Goal: Information Seeking & Learning: Learn about a topic

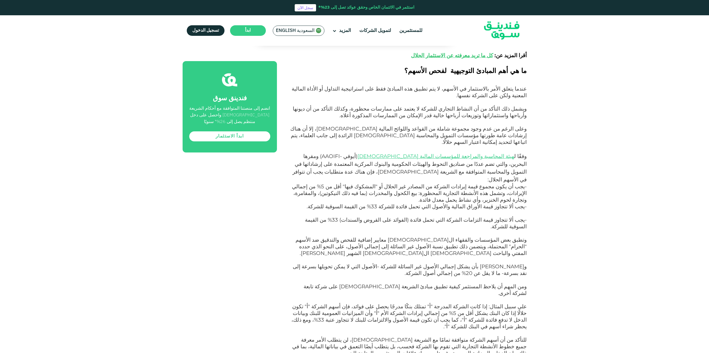
scroll to position [527, 0]
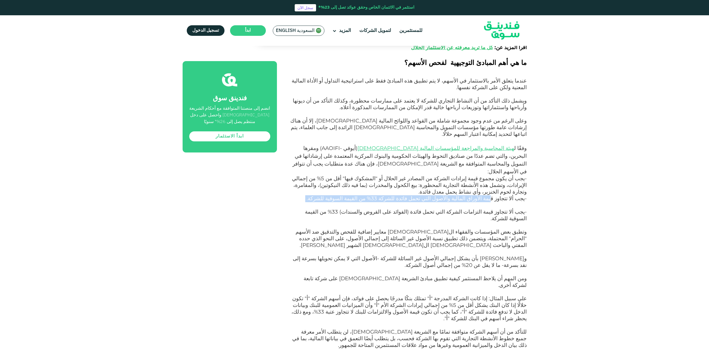
drag, startPoint x: 492, startPoint y: 154, endPoint x: 427, endPoint y: 158, distance: 65.9
click at [427, 195] on p "-يجب ألا تتجاوز قيمة الأوراق المالية والأصول التي تحمل فائدة للشركة 33% من القي…" at bounding box center [407, 201] width 237 height 13
click at [446, 195] on p "-يجب ألا تتجاوز قيمة الأوراق المالية والأصول التي تحمل فائدة للشركة 33% من القي…" at bounding box center [407, 201] width 237 height 13
drag, startPoint x: 403, startPoint y: 155, endPoint x: 380, endPoint y: 156, distance: 22.8
click at [380, 195] on p "-يجب ألا تتجاوز قيمة الأوراق المالية والأصول التي تحمل فائدة للشركة 33% من القي…" at bounding box center [407, 201] width 237 height 13
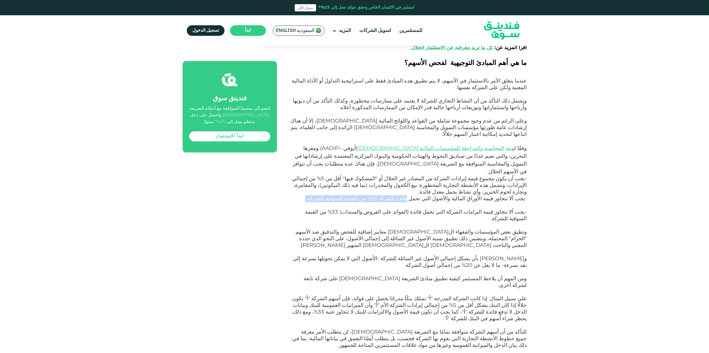
click at [398, 195] on span "-يجب ألا تتجاوز قيمة الأوراق المالية والأصول التي تحمل فائدة للشركة 33% من القي…" at bounding box center [417, 198] width 220 height 6
drag, startPoint x: 415, startPoint y: 149, endPoint x: 385, endPoint y: 150, distance: 30.0
click at [385, 195] on span "-يجب ألا تتجاوز قيمة الأوراق المالية والأصول التي تحمل فائدة للشركة 33% من القي…" at bounding box center [417, 198] width 220 height 6
drag, startPoint x: 350, startPoint y: 150, endPoint x: 439, endPoint y: 150, distance: 88.2
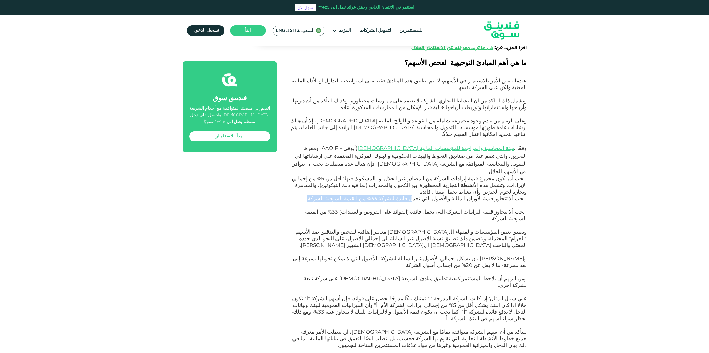
click at [438, 195] on p "-يجب ألا تتجاوز قيمة الأوراق المالية والأصول التي تحمل فائدة للشركة 33% من القي…" at bounding box center [407, 201] width 237 height 13
click at [451, 195] on span "-يجب ألا تتجاوز قيمة الأوراق المالية والأصول التي تحمل فائدة للشركة 33% من القي…" at bounding box center [417, 198] width 220 height 6
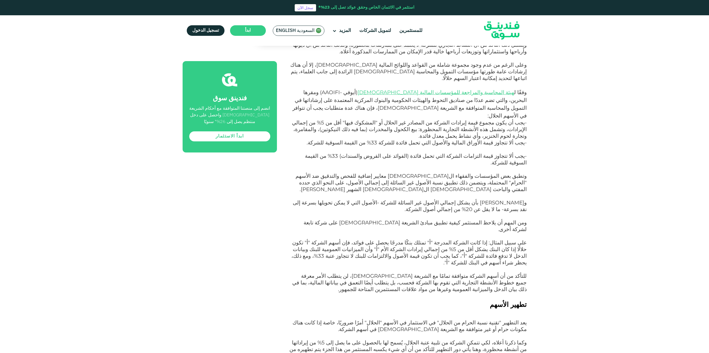
scroll to position [583, 0]
drag, startPoint x: 474, startPoint y: 109, endPoint x: 431, endPoint y: 117, distance: 43.7
click at [434, 153] on p "-يجب ألا تتجاوز قيمة التزامات الشركة التي تحمل فائدة (الفوائد على القروض والسند…" at bounding box center [407, 163] width 237 height 20
click at [444, 153] on p "-يجب ألا تتجاوز قيمة التزامات الشركة التي تحمل فائدة (الفوائد على القروض والسند…" at bounding box center [407, 163] width 237 height 20
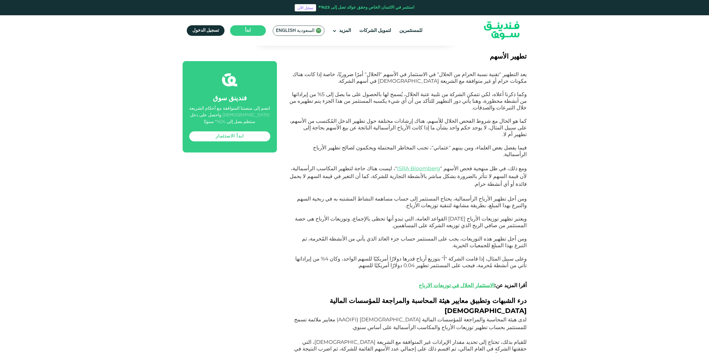
scroll to position [832, 0]
drag, startPoint x: 512, startPoint y: 263, endPoint x: 459, endPoint y: 262, distance: 53.3
drag, startPoint x: 467, startPoint y: 264, endPoint x: 455, endPoint y: 265, distance: 11.7
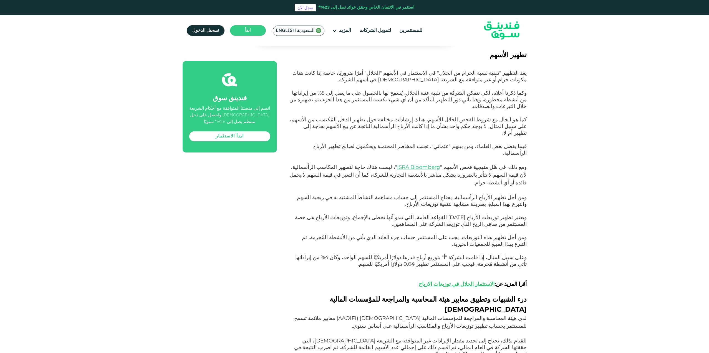
drag, startPoint x: 437, startPoint y: 261, endPoint x: 393, endPoint y: 263, distance: 44.2
drag, startPoint x: 478, startPoint y: 239, endPoint x: 419, endPoint y: 244, distance: 58.7
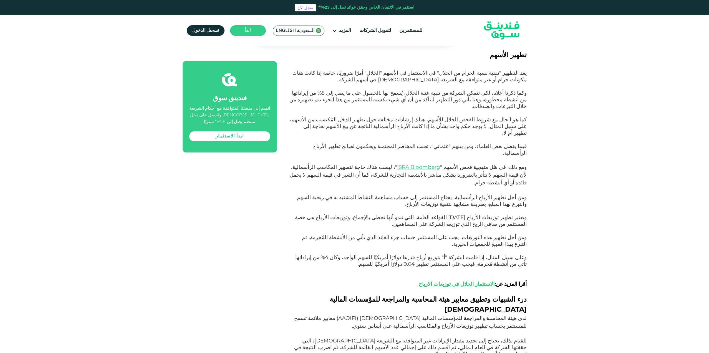
drag, startPoint x: 458, startPoint y: 238, endPoint x: 446, endPoint y: 238, distance: 11.9
click at [446, 314] on p "لدى هيئة المحاسبة والمراجعة للمؤسسات المالية [DEMOGRAPHIC_DATA] ( AAOIFI ) معاي…" at bounding box center [407, 339] width 237 height 50
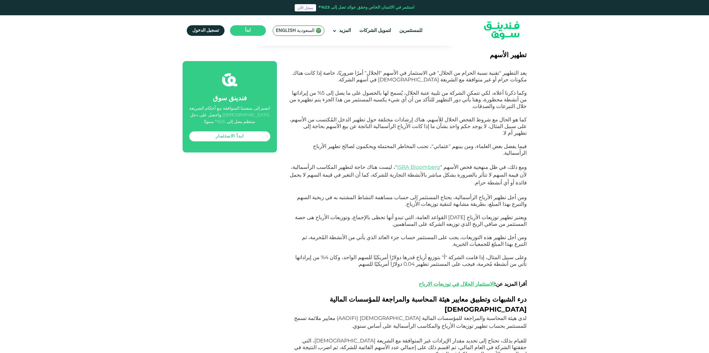
drag, startPoint x: 495, startPoint y: 245, endPoint x: 444, endPoint y: 246, distance: 50.8
drag, startPoint x: 453, startPoint y: 241, endPoint x: 400, endPoint y: 242, distance: 53.0
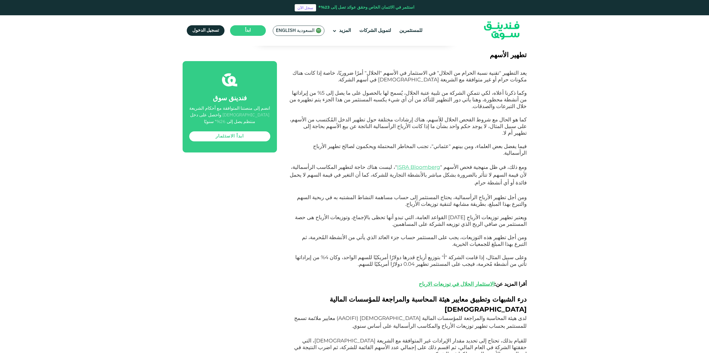
drag, startPoint x: 400, startPoint y: 242, endPoint x: 404, endPoint y: 242, distance: 4.2
drag, startPoint x: 430, startPoint y: 240, endPoint x: 385, endPoint y: 242, distance: 45.0
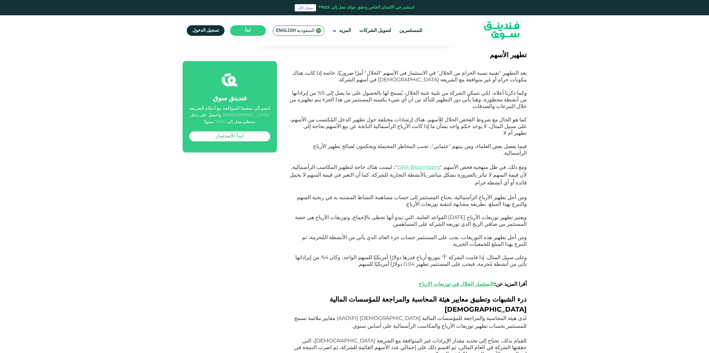
drag, startPoint x: 353, startPoint y: 241, endPoint x: 303, endPoint y: 241, distance: 50.5
drag, startPoint x: 526, startPoint y: 249, endPoint x: 447, endPoint y: 250, distance: 79.1
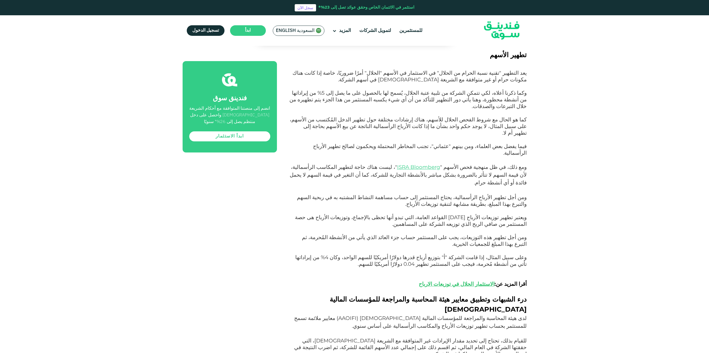
drag, startPoint x: 521, startPoint y: 248, endPoint x: 501, endPoint y: 248, distance: 20.0
drag, startPoint x: 495, startPoint y: 249, endPoint x: 438, endPoint y: 249, distance: 57.2
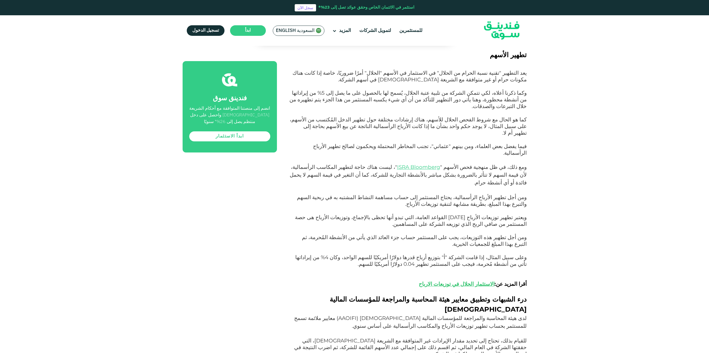
drag, startPoint x: 475, startPoint y: 249, endPoint x: 433, endPoint y: 249, distance: 42.7
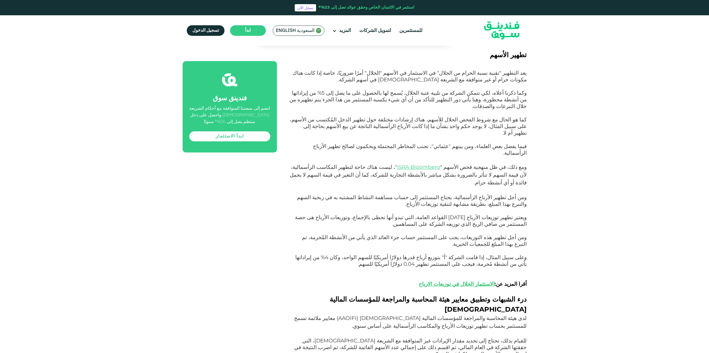
drag, startPoint x: 518, startPoint y: 261, endPoint x: 384, endPoint y: 259, distance: 134.3
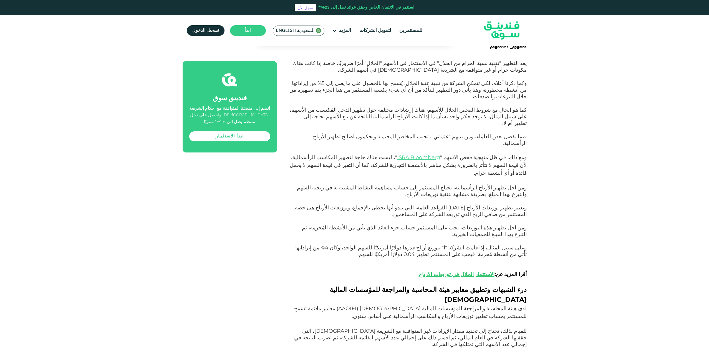
scroll to position [860, 0]
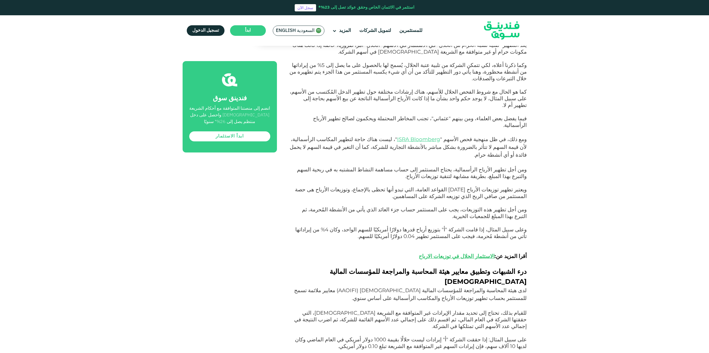
drag, startPoint x: 453, startPoint y: 233, endPoint x: 375, endPoint y: 237, distance: 78.1
drag, startPoint x: 418, startPoint y: 234, endPoint x: 357, endPoint y: 234, distance: 60.5
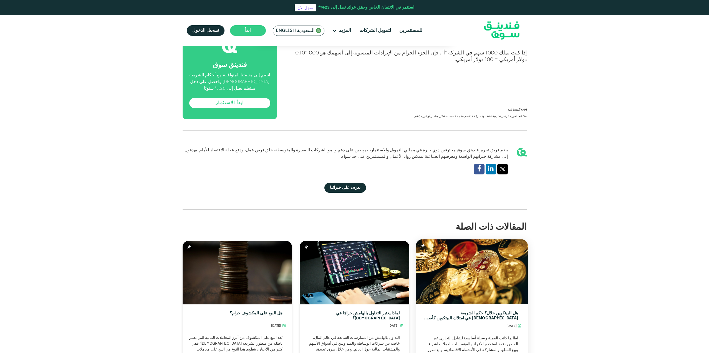
scroll to position [1165, 0]
